Goal: Transaction & Acquisition: Book appointment/travel/reservation

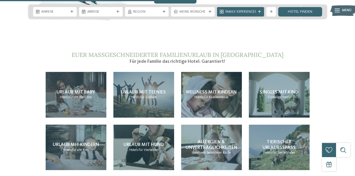
scroll to position [973, 0]
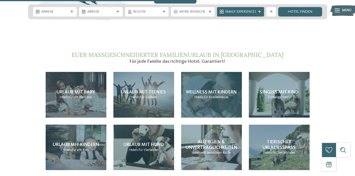
click at [215, 100] on div "Wellness mit Kindern Hotels für Kuschelmäuse" at bounding box center [211, 95] width 61 height 46
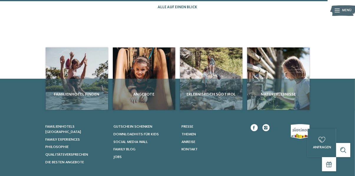
scroll to position [658, 0]
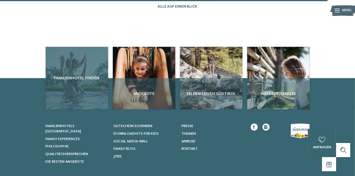
click at [78, 81] on span "Familienhotel finden" at bounding box center [77, 78] width 58 height 6
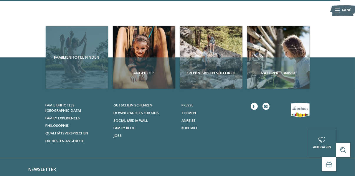
scroll to position [683, 0]
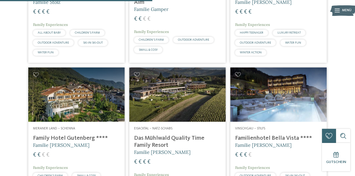
scroll to position [666, 0]
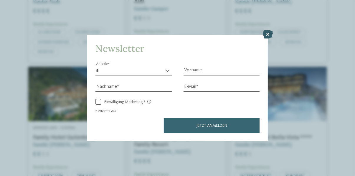
click at [269, 39] on icon at bounding box center [268, 34] width 10 height 8
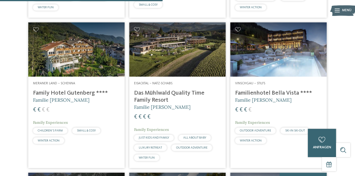
scroll to position [711, 0]
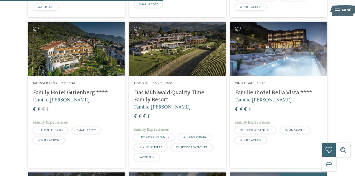
click at [193, 103] on h4 "Das Mühlwald Quality Time Family Resort" at bounding box center [177, 96] width 87 height 14
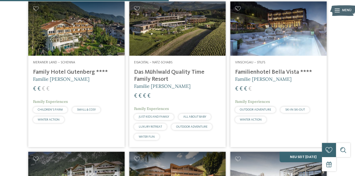
scroll to position [736, 0]
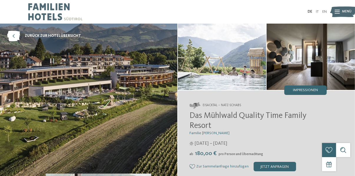
click at [301, 74] on img at bounding box center [311, 57] width 88 height 66
click at [305, 90] on span "Impressionen" at bounding box center [305, 90] width 25 height 4
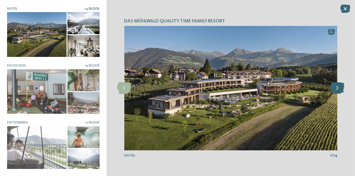
click at [341, 90] on icon at bounding box center [337, 88] width 14 height 12
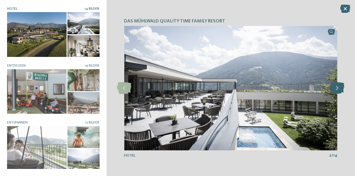
click at [336, 92] on icon at bounding box center [337, 88] width 14 height 12
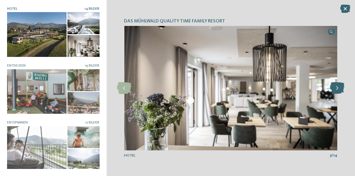
click at [340, 88] on icon at bounding box center [337, 88] width 14 height 12
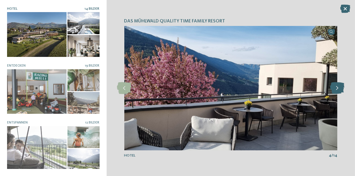
click at [336, 94] on div at bounding box center [337, 88] width 13 height 13
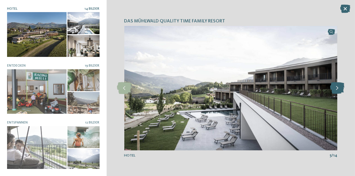
click at [339, 92] on icon at bounding box center [337, 88] width 14 height 12
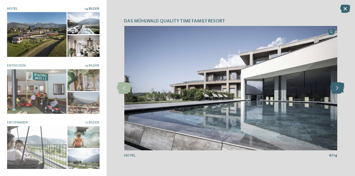
click at [339, 92] on icon at bounding box center [337, 88] width 14 height 12
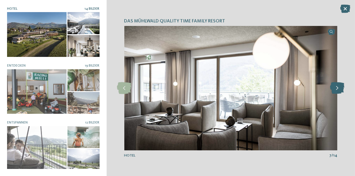
click at [339, 92] on icon at bounding box center [337, 88] width 14 height 12
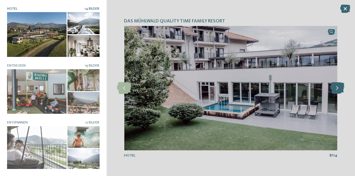
click at [339, 92] on icon at bounding box center [337, 88] width 14 height 12
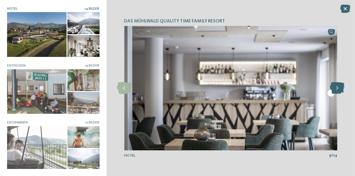
click at [339, 92] on icon at bounding box center [337, 88] width 14 height 12
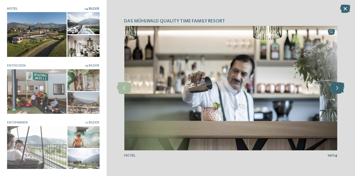
click at [339, 92] on icon at bounding box center [337, 88] width 14 height 12
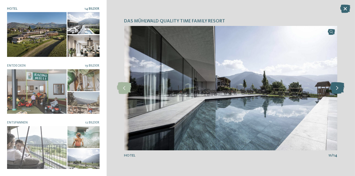
click at [339, 92] on icon at bounding box center [337, 88] width 14 height 12
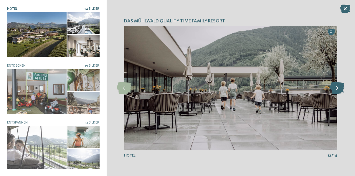
click at [339, 90] on icon at bounding box center [337, 88] width 14 height 12
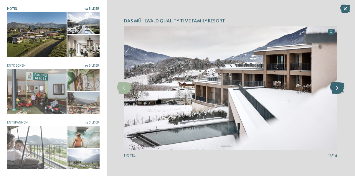
click at [339, 90] on icon at bounding box center [337, 88] width 14 height 12
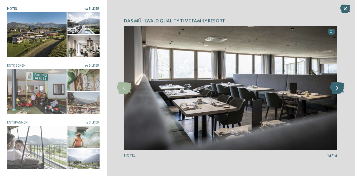
click at [339, 90] on icon at bounding box center [337, 88] width 14 height 12
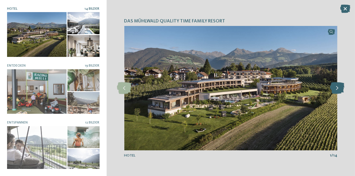
click at [339, 90] on icon at bounding box center [337, 88] width 14 height 12
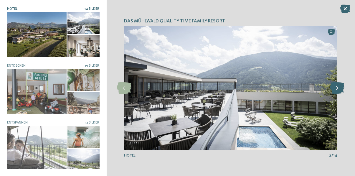
click at [339, 90] on icon at bounding box center [337, 88] width 14 height 12
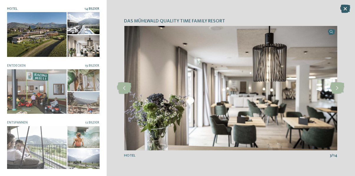
click at [348, 12] on icon at bounding box center [345, 9] width 10 height 8
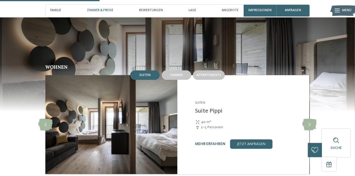
scroll to position [477, 0]
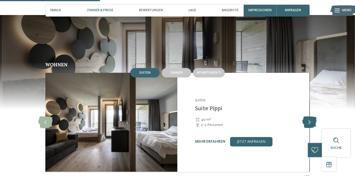
click at [314, 116] on icon at bounding box center [309, 122] width 14 height 12
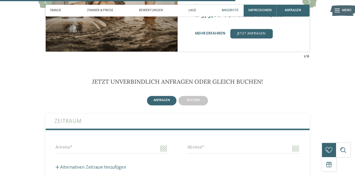
scroll to position [1126, 0]
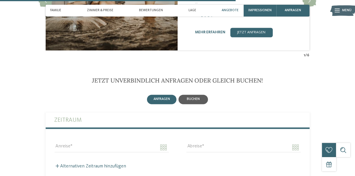
click at [196, 97] on span "buchen" at bounding box center [193, 99] width 13 height 4
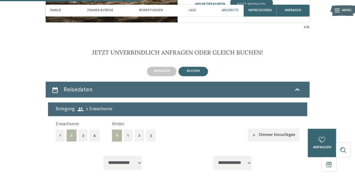
scroll to position [1155, 0]
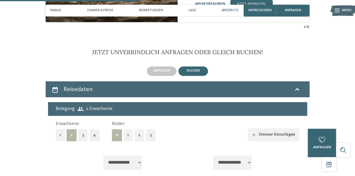
click at [138, 129] on button "2" at bounding box center [140, 135] width 10 height 12
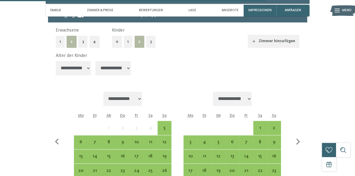
scroll to position [1248, 0]
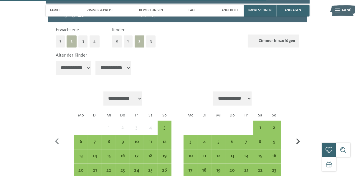
click at [302, 135] on icon "button" at bounding box center [298, 141] width 12 height 12
select select "**********"
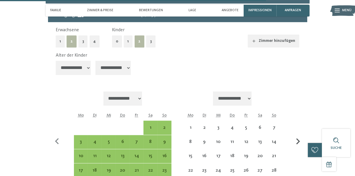
select select "**********"
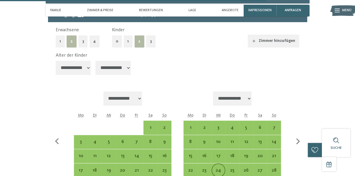
click at [219, 168] on div "24" at bounding box center [218, 174] width 13 height 13
select select "**********"
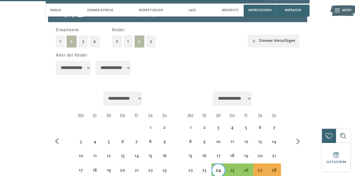
select select "**********"
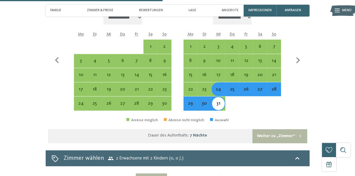
click at [294, 129] on button "Weiter zu „Zimmer“" at bounding box center [280, 136] width 55 height 14
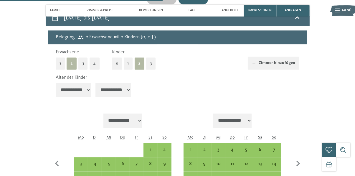
select select "**********"
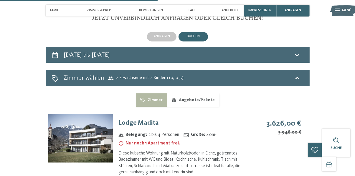
scroll to position [1190, 0]
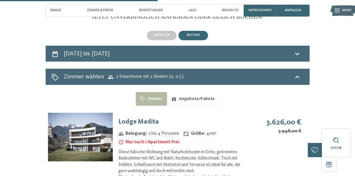
click at [256, 133] on div "3.626,00 € 3.948,00 € − 8 %" at bounding box center [278, 133] width 58 height 41
click at [138, 117] on h3 "Lodge Madita" at bounding box center [183, 121] width 130 height 9
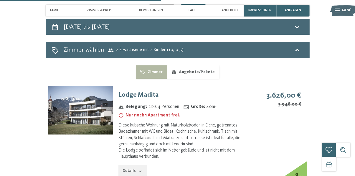
scroll to position [1217, 0]
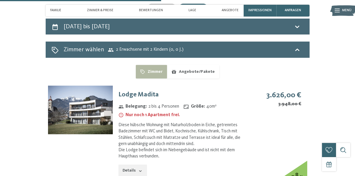
click at [135, 164] on button "Details" at bounding box center [132, 170] width 28 height 13
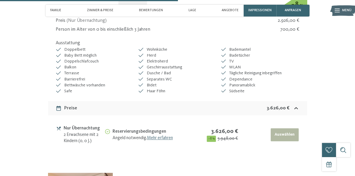
scroll to position [1389, 0]
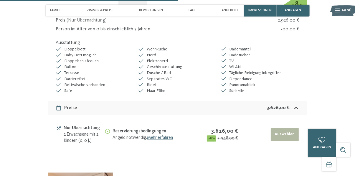
click at [283, 128] on button "Auswählen" at bounding box center [285, 134] width 28 height 13
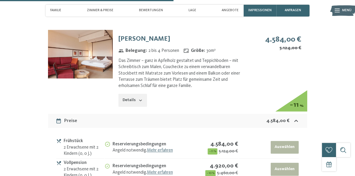
scroll to position [1526, 0]
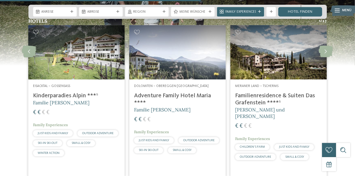
scroll to position [1198, 0]
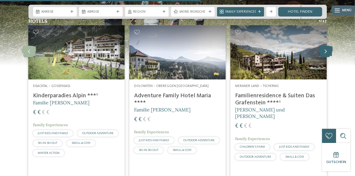
click at [329, 46] on icon at bounding box center [326, 52] width 14 height 12
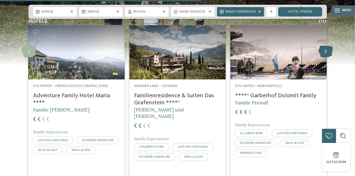
click at [329, 46] on icon at bounding box center [326, 52] width 14 height 12
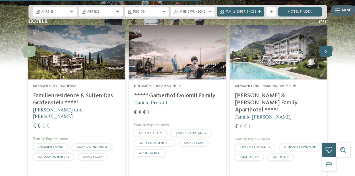
click at [329, 46] on icon at bounding box center [326, 52] width 14 height 12
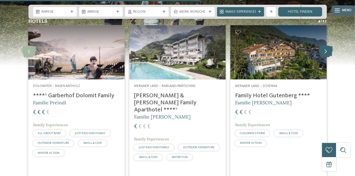
click at [326, 48] on icon at bounding box center [326, 52] width 14 height 12
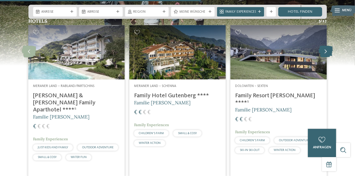
click at [328, 47] on icon at bounding box center [326, 52] width 14 height 12
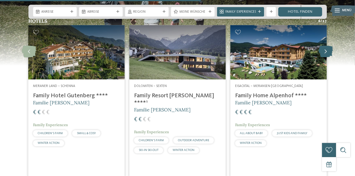
click at [328, 47] on icon at bounding box center [326, 52] width 14 height 12
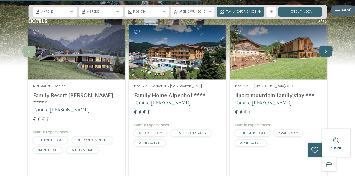
click at [331, 46] on icon at bounding box center [326, 52] width 14 height 12
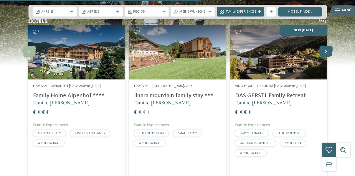
click at [327, 47] on icon at bounding box center [326, 52] width 14 height 12
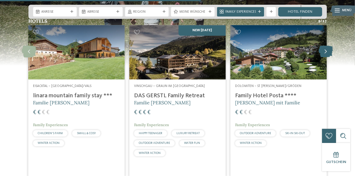
click at [329, 46] on icon at bounding box center [326, 52] width 14 height 12
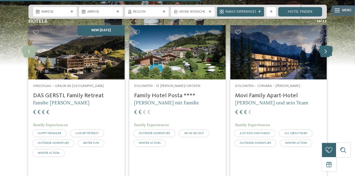
click at [327, 46] on icon at bounding box center [326, 52] width 14 height 12
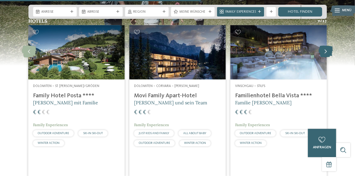
click at [329, 46] on icon at bounding box center [326, 52] width 14 height 12
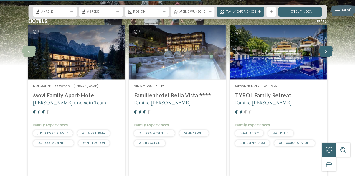
click at [328, 46] on icon at bounding box center [326, 52] width 14 height 12
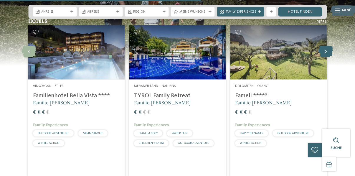
click at [326, 47] on icon at bounding box center [326, 52] width 14 height 12
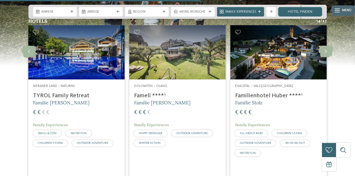
click at [279, 92] on h4 "Familienhotel Huber ****ˢ" at bounding box center [278, 95] width 87 height 7
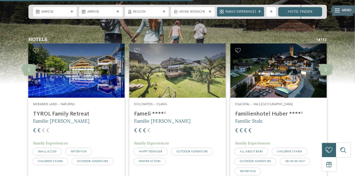
scroll to position [1165, 0]
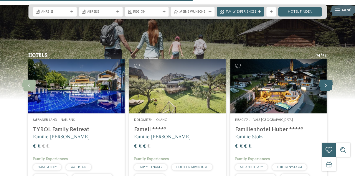
click at [330, 80] on icon at bounding box center [326, 86] width 14 height 12
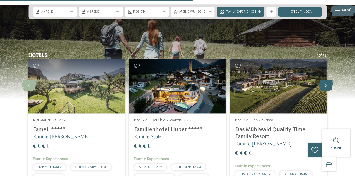
click at [325, 80] on icon at bounding box center [326, 86] width 14 height 12
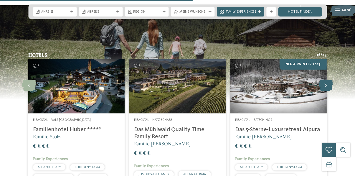
click at [325, 80] on icon at bounding box center [326, 86] width 14 height 12
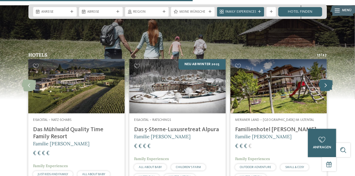
click at [325, 80] on icon at bounding box center [326, 86] width 14 height 12
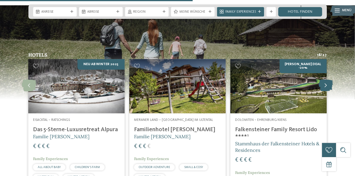
scroll to position [1156, 0]
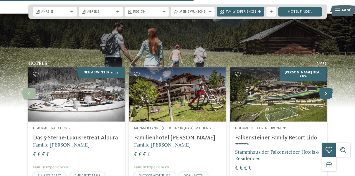
click at [325, 88] on icon at bounding box center [326, 94] width 14 height 12
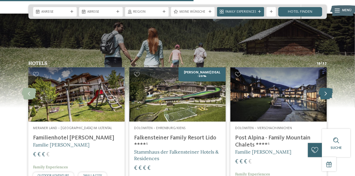
click at [325, 92] on icon at bounding box center [326, 94] width 14 height 12
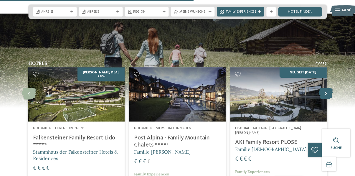
click at [326, 88] on icon at bounding box center [326, 94] width 14 height 12
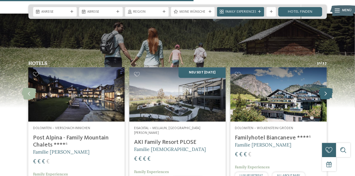
click at [326, 88] on icon at bounding box center [326, 94] width 14 height 12
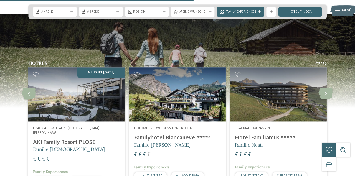
click at [284, 111] on img at bounding box center [278, 94] width 96 height 54
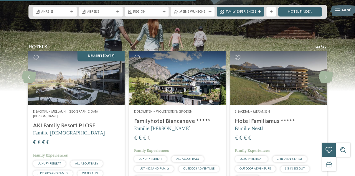
scroll to position [1181, 0]
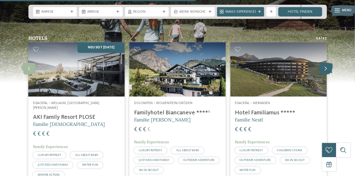
click at [328, 63] on icon at bounding box center [326, 69] width 14 height 12
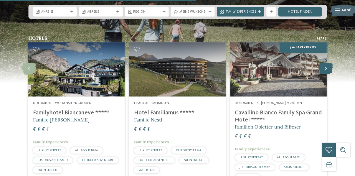
click at [328, 63] on icon at bounding box center [326, 69] width 14 height 12
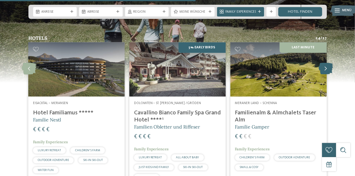
click at [325, 63] on icon at bounding box center [326, 69] width 14 height 12
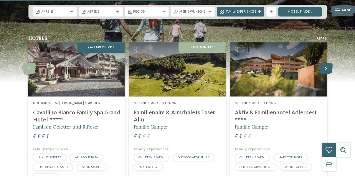
click at [325, 63] on icon at bounding box center [326, 69] width 14 height 12
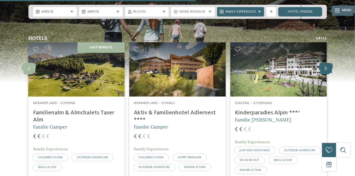
click at [325, 63] on icon at bounding box center [326, 69] width 14 height 12
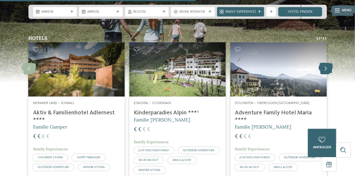
click at [323, 63] on icon at bounding box center [326, 69] width 14 height 12
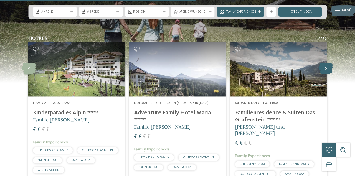
click at [327, 64] on icon at bounding box center [326, 69] width 14 height 12
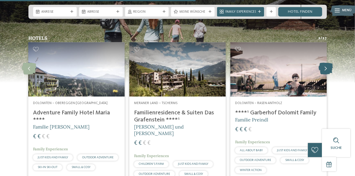
click at [325, 65] on icon at bounding box center [326, 69] width 14 height 12
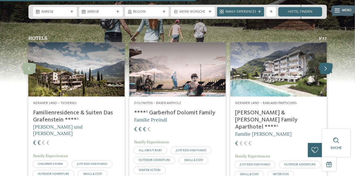
click at [323, 63] on icon at bounding box center [326, 69] width 14 height 12
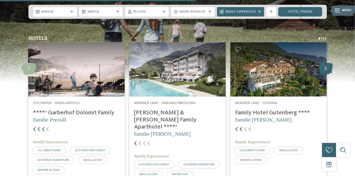
click at [324, 63] on icon at bounding box center [326, 69] width 14 height 12
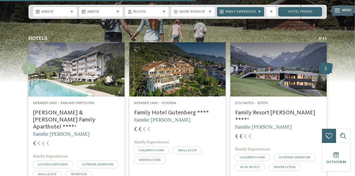
click at [326, 63] on icon at bounding box center [326, 69] width 14 height 12
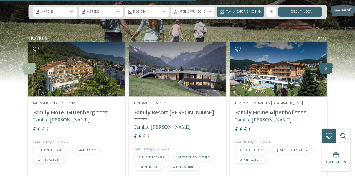
click at [326, 63] on icon at bounding box center [326, 69] width 14 height 12
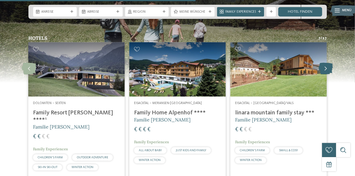
click at [328, 63] on icon at bounding box center [326, 69] width 14 height 12
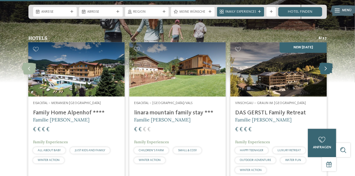
click at [325, 64] on icon at bounding box center [326, 69] width 14 height 12
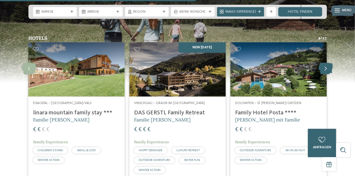
click at [326, 63] on icon at bounding box center [326, 69] width 14 height 12
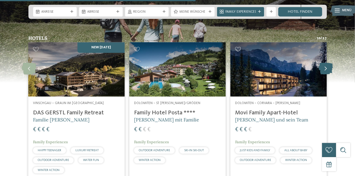
click at [326, 63] on icon at bounding box center [326, 69] width 14 height 12
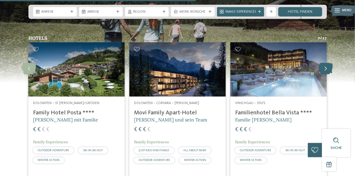
click at [327, 63] on icon at bounding box center [326, 69] width 14 height 12
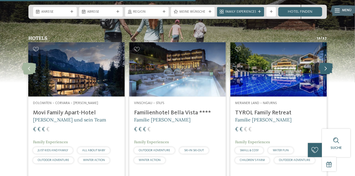
click at [325, 63] on icon at bounding box center [326, 69] width 14 height 12
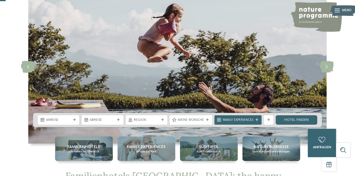
scroll to position [0, 0]
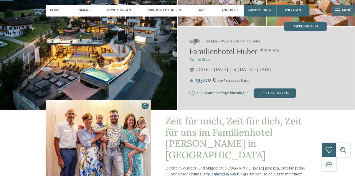
scroll to position [64, 0]
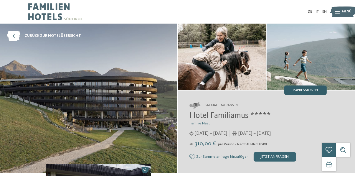
click at [315, 90] on span "Impressionen" at bounding box center [305, 90] width 25 height 4
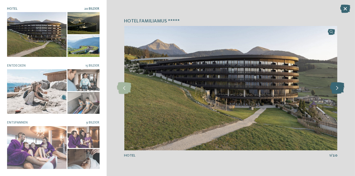
click at [341, 88] on icon at bounding box center [337, 88] width 14 height 12
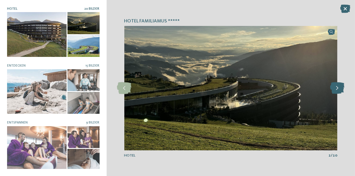
click at [340, 83] on icon at bounding box center [337, 88] width 14 height 12
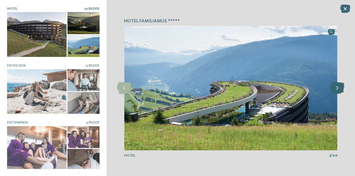
click at [340, 83] on icon at bounding box center [337, 88] width 14 height 12
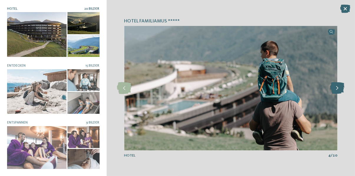
click at [340, 87] on icon at bounding box center [337, 88] width 14 height 12
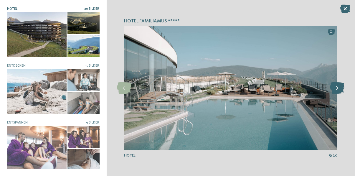
click at [340, 87] on icon at bounding box center [337, 88] width 14 height 12
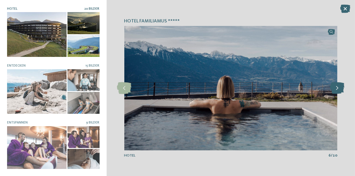
click at [340, 89] on icon at bounding box center [337, 88] width 14 height 12
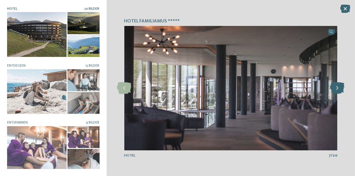
click at [340, 89] on icon at bounding box center [337, 88] width 14 height 12
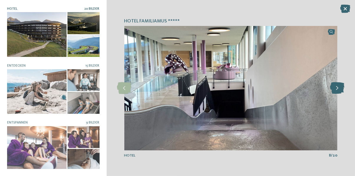
click at [340, 89] on icon at bounding box center [337, 88] width 14 height 12
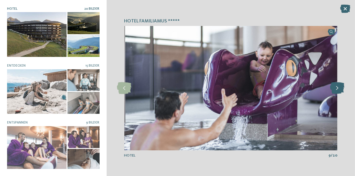
click at [340, 89] on icon at bounding box center [337, 88] width 14 height 12
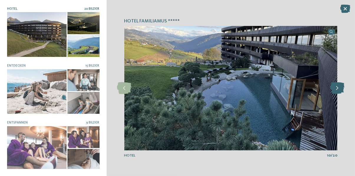
click at [340, 89] on icon at bounding box center [337, 88] width 14 height 12
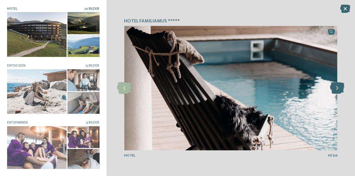
click at [340, 89] on icon at bounding box center [337, 88] width 14 height 12
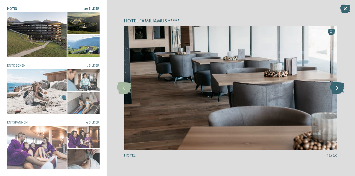
click at [340, 89] on icon at bounding box center [337, 88] width 14 height 12
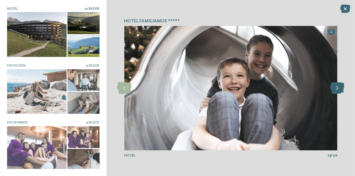
click at [340, 89] on icon at bounding box center [337, 88] width 14 height 12
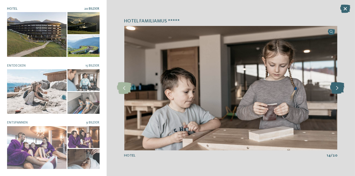
click at [340, 92] on icon at bounding box center [337, 88] width 14 height 12
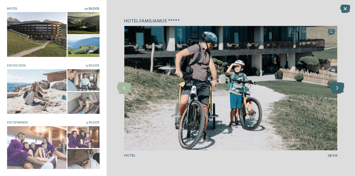
click at [340, 92] on icon at bounding box center [337, 88] width 14 height 12
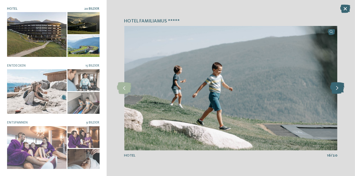
click at [339, 91] on icon at bounding box center [337, 88] width 14 height 12
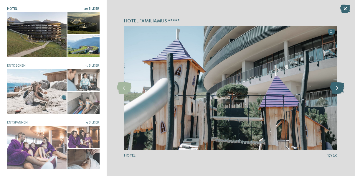
click at [339, 92] on icon at bounding box center [337, 88] width 14 height 12
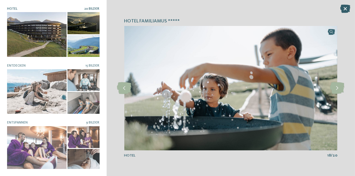
click at [348, 8] on icon at bounding box center [345, 9] width 10 height 8
